Goal: Complete application form: Complete application form

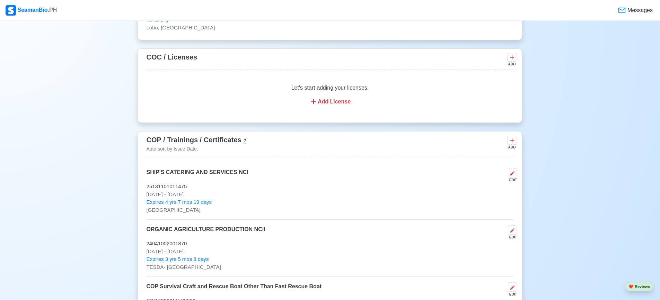
scroll to position [832, 0]
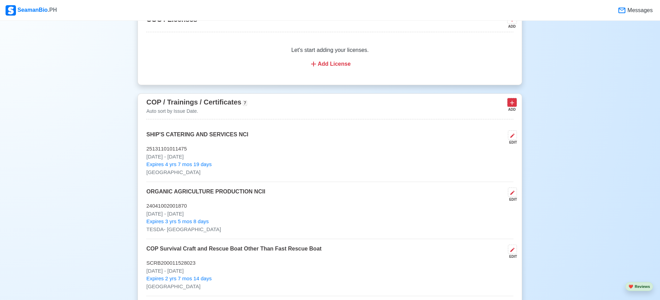
click at [516, 105] on icon at bounding box center [512, 102] width 7 height 7
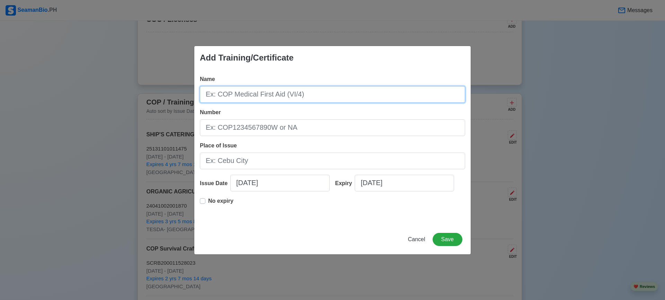
click at [315, 101] on input "Name" at bounding box center [332, 94] width 265 height 17
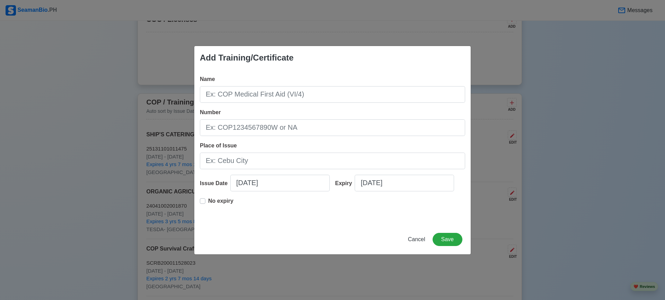
click at [509, 72] on div "Add Training/Certificate Name Number Place of Issue Issue Date [DATE] Expiry [D…" at bounding box center [332, 150] width 665 height 300
click at [508, 77] on div "Add Training/Certificate Name Number Place of Issue Issue Date [DATE] Expiry [D…" at bounding box center [332, 150] width 665 height 300
click at [588, 81] on div "Add Training/Certificate Name Number Place of Issue Issue Date [DATE] Expiry [D…" at bounding box center [332, 150] width 665 height 300
click at [572, 138] on div "Add Training/Certificate Name Number Place of Issue Issue Date [DATE] Expiry [D…" at bounding box center [332, 150] width 665 height 300
click at [572, 142] on div "Add Training/Certificate Name Number Place of Issue Issue Date [DATE] Expiry [D…" at bounding box center [332, 150] width 665 height 300
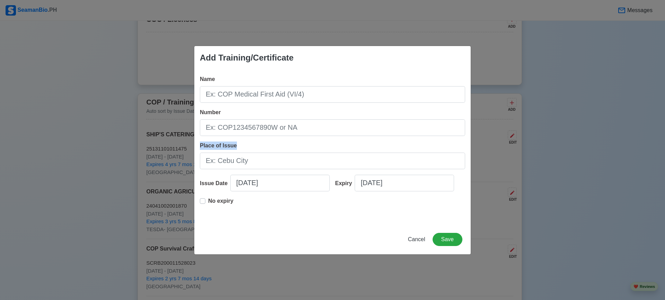
click at [572, 142] on div "Add Training/Certificate Name Number Place of Issue Issue Date [DATE] Expiry [D…" at bounding box center [332, 150] width 665 height 300
click at [409, 242] on button "Cancel" at bounding box center [417, 239] width 26 height 13
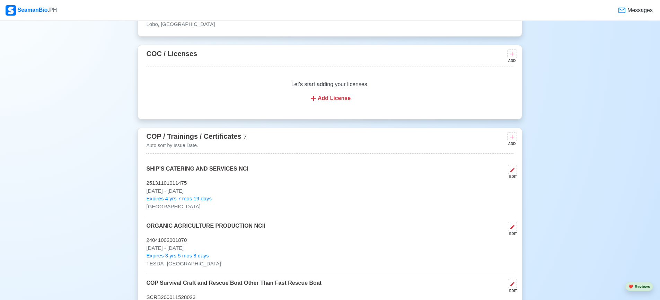
scroll to position [797, 0]
click at [510, 139] on icon at bounding box center [512, 137] width 7 height 7
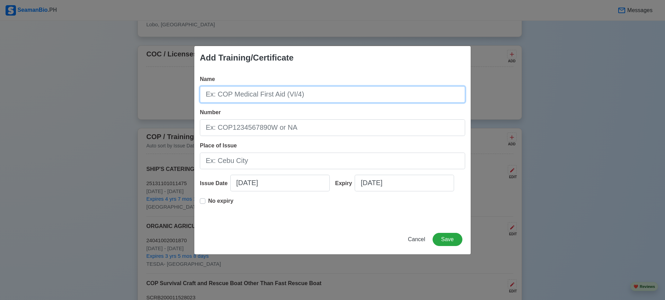
click at [280, 102] on input "Name" at bounding box center [332, 94] width 265 height 17
type input "HOUSEKEEPING (NCII)"
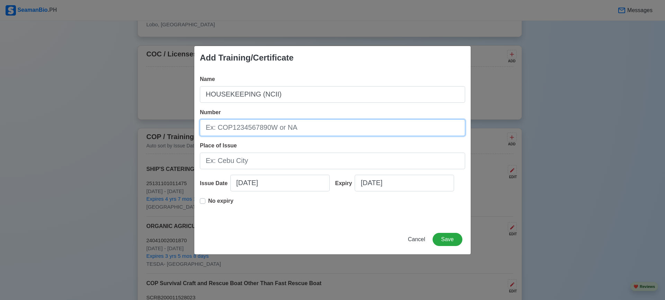
click at [311, 134] on input "Number" at bounding box center [332, 128] width 265 height 17
type input "25130602044048"
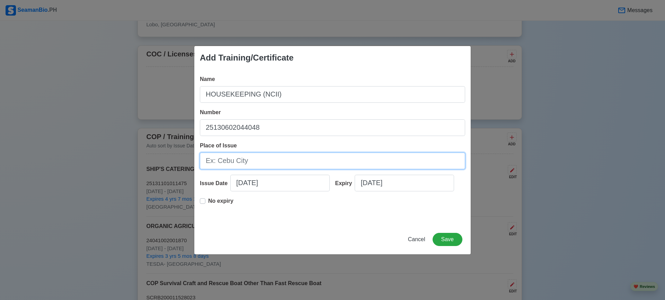
click at [267, 160] on input "Place of Issue" at bounding box center [332, 161] width 265 height 17
type input "[GEOGRAPHIC_DATA]"
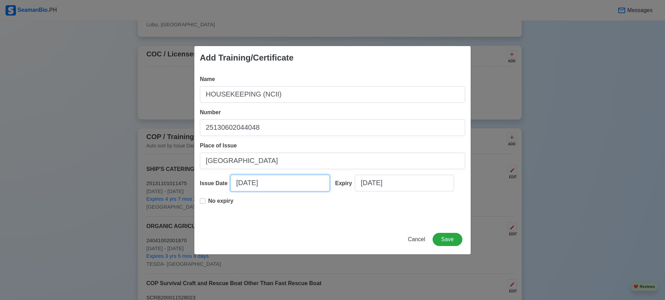
select select "****"
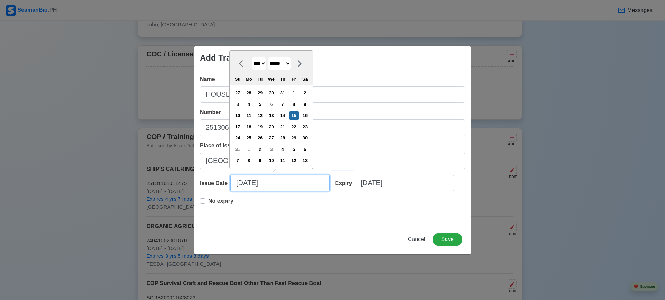
click at [277, 183] on input "[DATE]" at bounding box center [279, 183] width 99 height 17
click at [238, 62] on div at bounding box center [243, 64] width 17 height 14
select select "****"
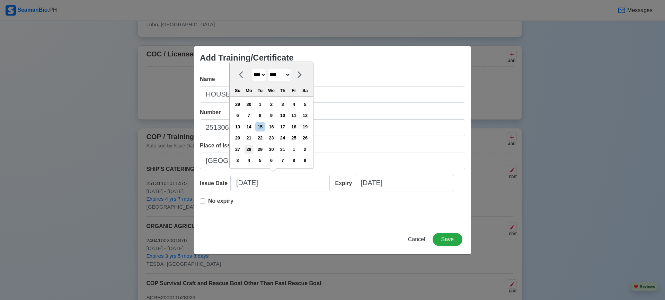
click at [253, 150] on div "28" at bounding box center [248, 149] width 9 height 9
type input "[DATE]"
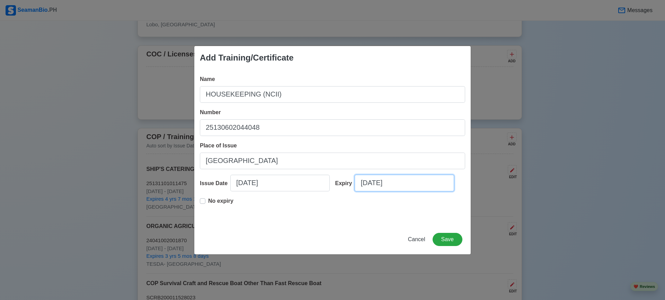
click at [363, 183] on input "[DATE]" at bounding box center [404, 183] width 99 height 17
select select "****"
select select "******"
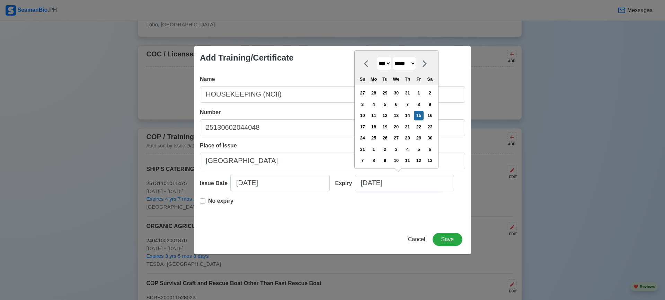
click at [392, 64] on select "**** **** **** **** **** **** **** **** **** **** **** **** **** **** **** ****…" at bounding box center [384, 64] width 15 height 14
select select "****"
click at [377, 68] on select "**** **** **** **** **** **** **** **** **** **** **** **** **** **** **** ****…" at bounding box center [384, 64] width 15 height 14
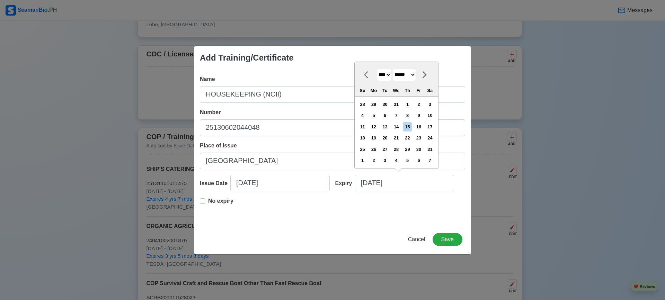
click at [365, 77] on icon at bounding box center [368, 75] width 8 height 8
select select "****"
click at [431, 139] on div "27" at bounding box center [429, 137] width 9 height 9
type input "[DATE]"
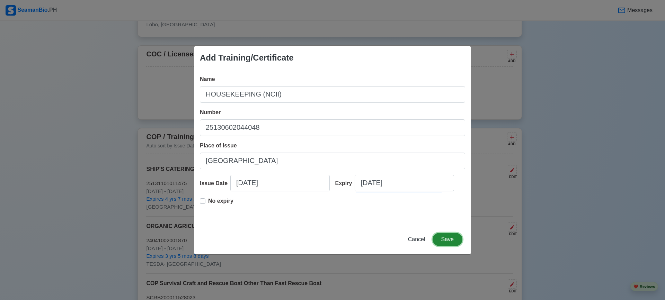
click at [442, 237] on button "Save" at bounding box center [448, 239] width 30 height 13
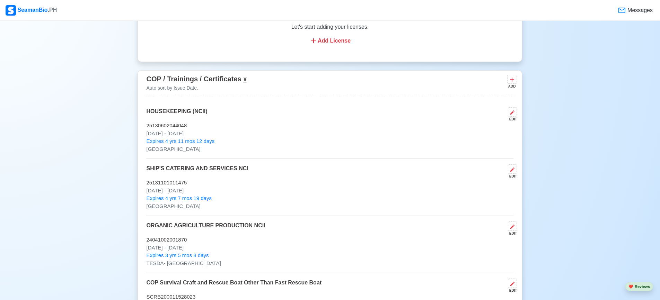
scroll to position [832, 0]
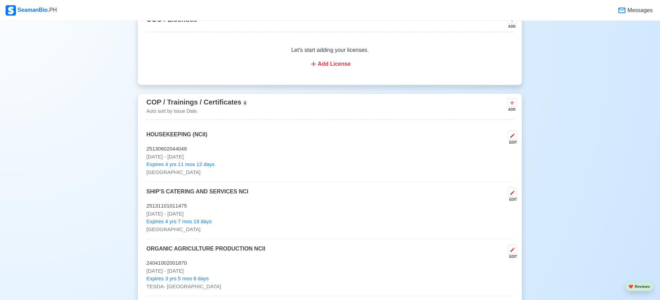
click at [202, 102] on span "COP / Trainings / Certificates" at bounding box center [193, 102] width 95 height 8
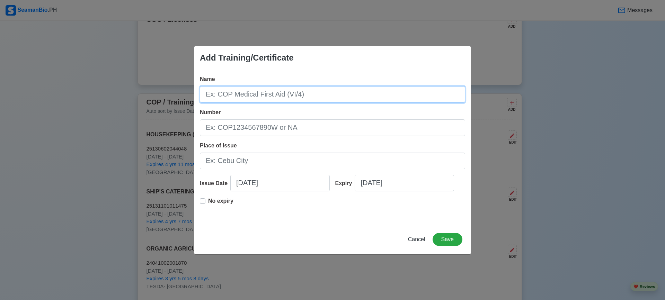
click at [376, 86] on input "Name" at bounding box center [332, 94] width 265 height 17
type input "FOOD HYGIENE WITH HACCP"
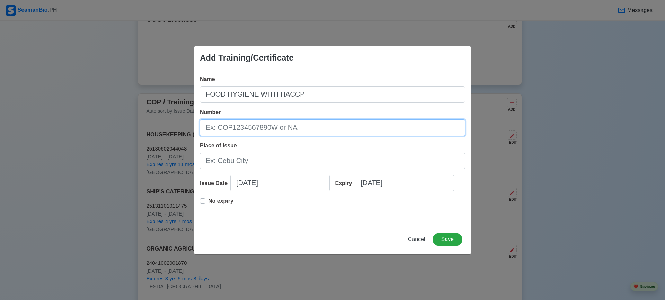
click at [310, 125] on input "Number" at bounding box center [332, 128] width 265 height 17
type input "0325031998"
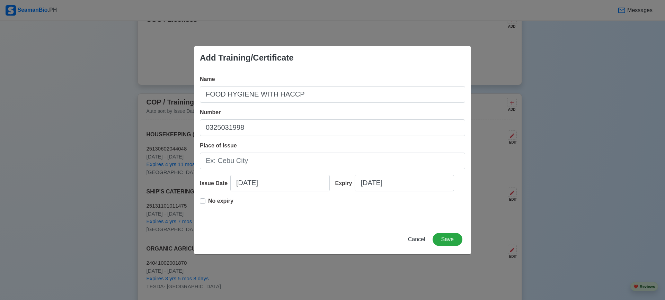
click at [301, 170] on div "Name FOOD HYGIENE WITH HACCP Number 0325031998 Place of Issue Issue Date [DATE]…" at bounding box center [332, 147] width 277 height 155
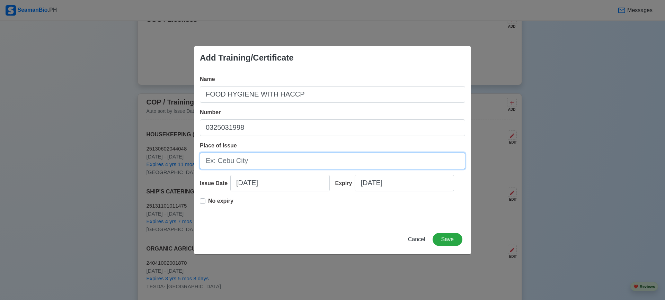
click at [304, 165] on input "Place of Issue" at bounding box center [332, 161] width 265 height 17
type input "[GEOGRAPHIC_DATA]"
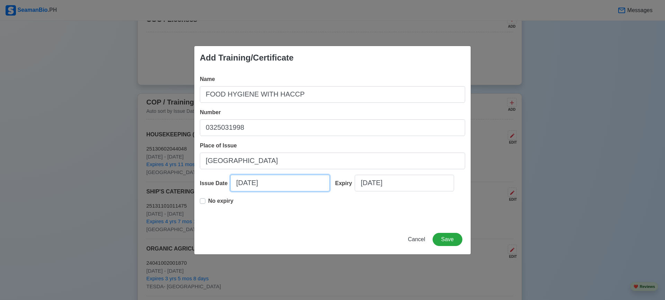
click at [282, 188] on input "[DATE]" at bounding box center [279, 183] width 99 height 17
select select "****"
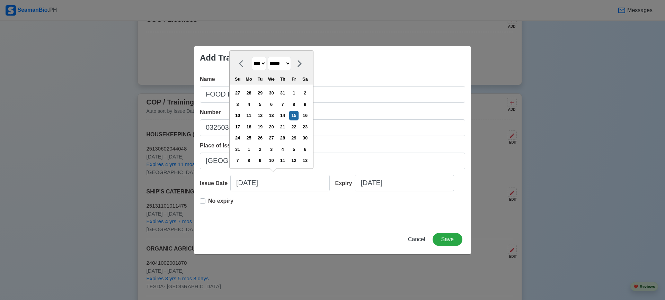
click at [238, 64] on div at bounding box center [243, 64] width 17 height 14
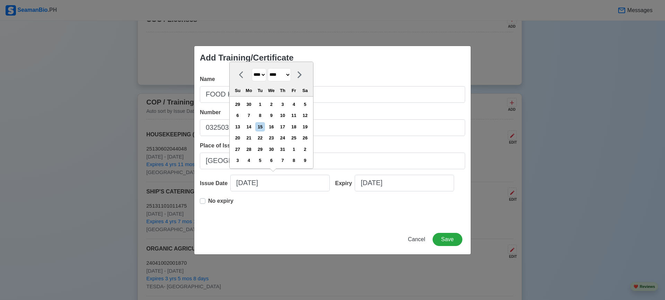
click at [238, 64] on div "**** **** **** **** **** **** **** **** **** **** **** **** **** **** **** ****…" at bounding box center [272, 79] width 84 height 35
click at [244, 75] on icon at bounding box center [243, 75] width 8 height 8
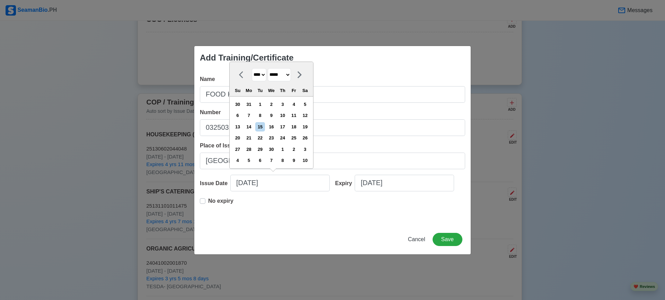
select select "*****"
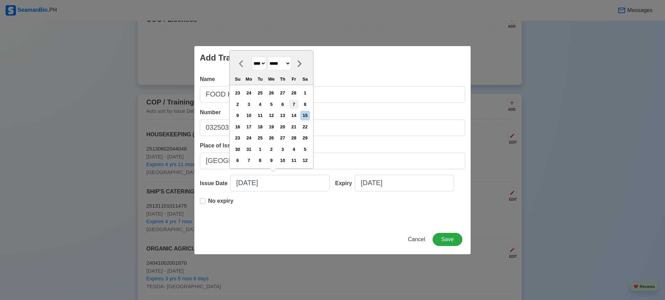
click at [299, 104] on div "7" at bounding box center [293, 104] width 9 height 9
type input "[DATE]"
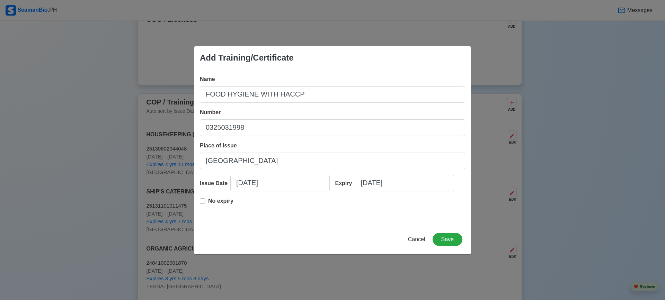
click at [197, 203] on div "Name FOOD HYGIENE WITH HACCP Number 0325031998 Place of Issue MANILA CITY Issue…" at bounding box center [332, 147] width 277 height 155
click at [208, 204] on label "No expiry" at bounding box center [220, 204] width 25 height 14
type input "[DATE]"
click at [244, 184] on input "[DATE]" at bounding box center [279, 183] width 99 height 17
select select "****"
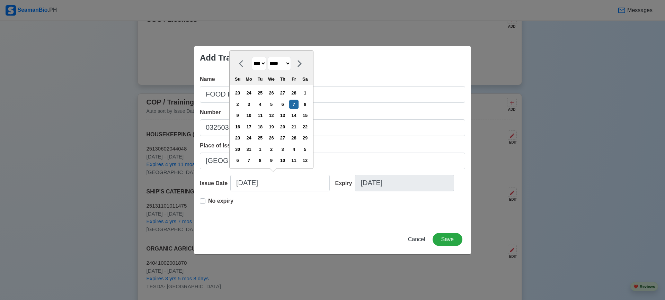
click at [302, 62] on icon at bounding box center [300, 63] width 4 height 7
select select "*****"
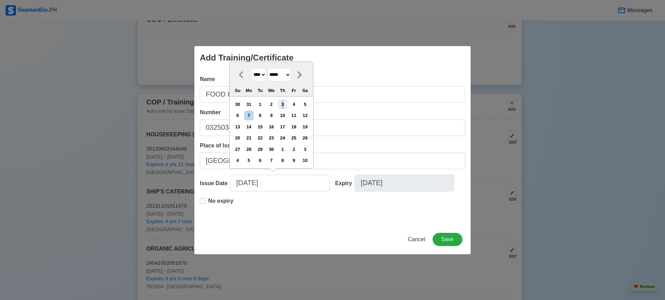
click at [287, 106] on div "3" at bounding box center [282, 104] width 9 height 9
type input "[DATE]"
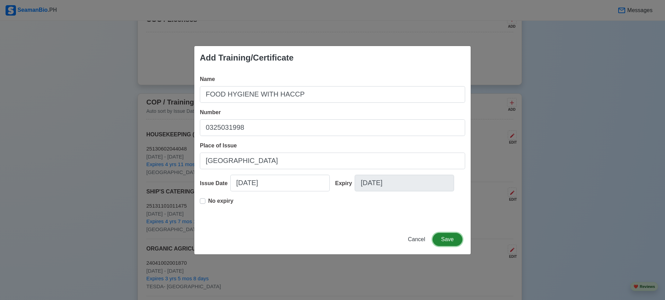
click at [441, 239] on button "Save" at bounding box center [448, 239] width 30 height 13
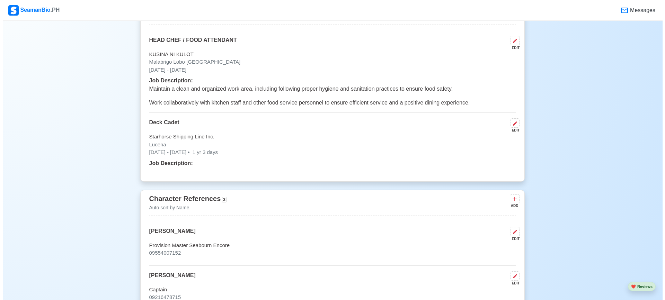
scroll to position [1559, 0]
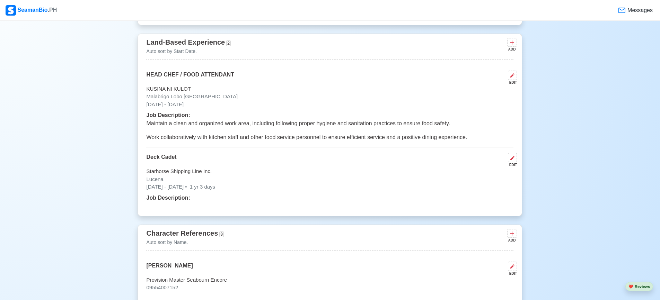
click at [514, 78] on icon at bounding box center [513, 76] width 6 height 6
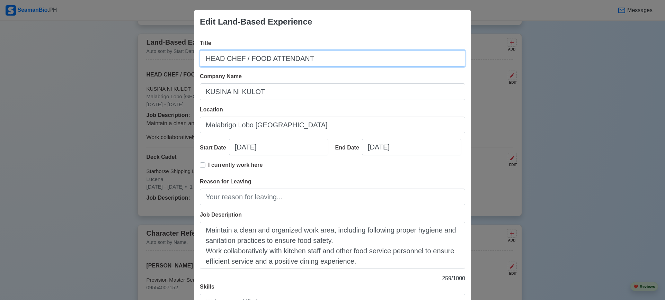
click at [236, 57] on input "HEAD CHEF / FOOD ATTENDANT" at bounding box center [332, 58] width 265 height 17
click at [244, 58] on input "HEAD CHEF / FOOD ATTENDANT" at bounding box center [332, 58] width 265 height 17
click at [237, 60] on input "HEAD CHEF / FOOD ATTENDANT" at bounding box center [332, 58] width 265 height 17
click at [242, 60] on input "HEAD CHEF / FOOD ATTENDANT" at bounding box center [332, 58] width 265 height 17
click at [240, 60] on input "HEAD CHEF / FOOD ATTENDANT" at bounding box center [332, 58] width 265 height 17
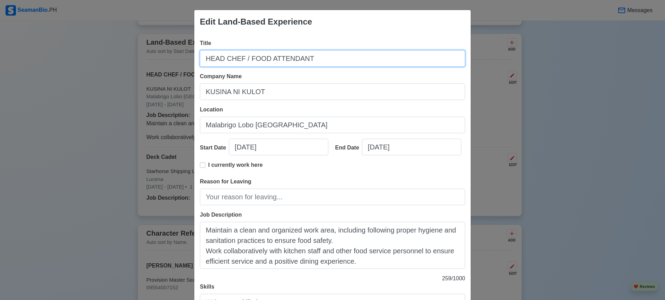
click at [240, 60] on input "HEAD CHEF / FOOD ATTENDANT" at bounding box center [332, 58] width 265 height 17
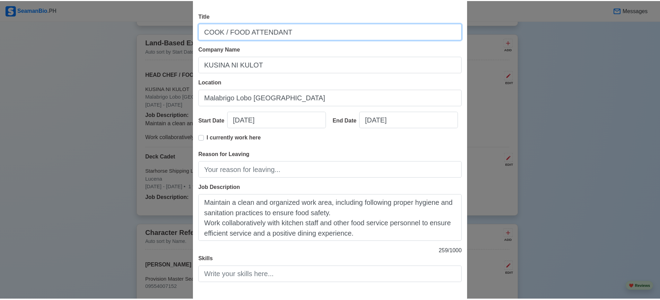
scroll to position [61, 0]
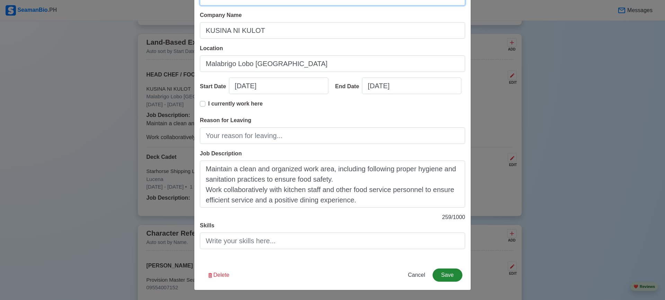
type input "COOK / FOOD ATTENDANT"
click at [451, 276] on button "Save" at bounding box center [448, 275] width 30 height 13
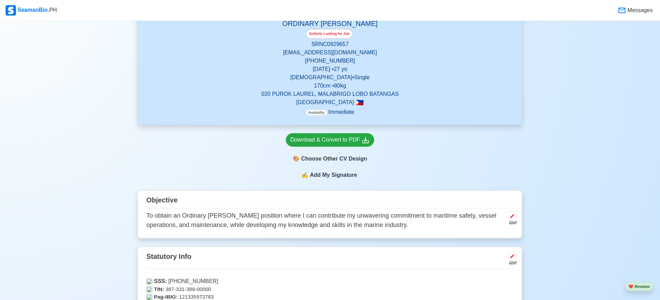
scroll to position [0, 0]
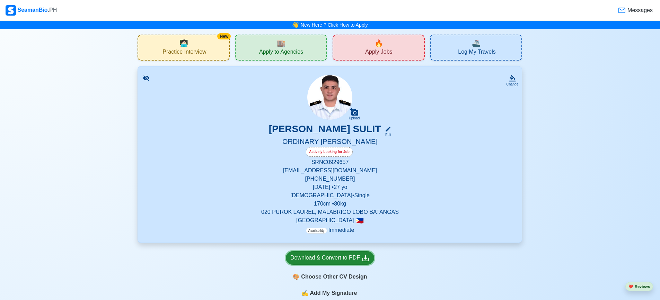
click at [359, 258] on div "Download & Convert to PDF" at bounding box center [329, 258] width 79 height 9
